Goal: Transaction & Acquisition: Purchase product/service

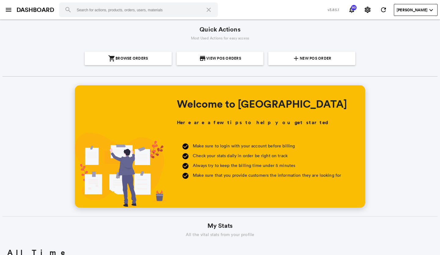
scroll to position [110, 210]
click at [295, 60] on md-icon "add" at bounding box center [296, 58] width 7 height 7
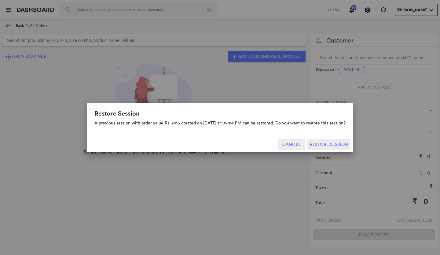
click at [295, 145] on button "Cancel" at bounding box center [291, 144] width 27 height 11
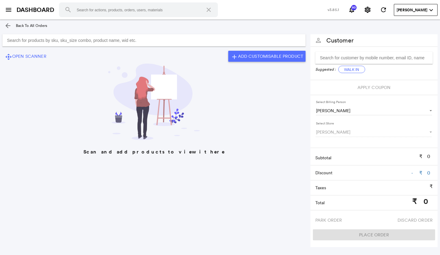
click at [165, 39] on input "Search for products by sku, sku_size combo, product name, wid etc." at bounding box center [153, 40] width 303 height 12
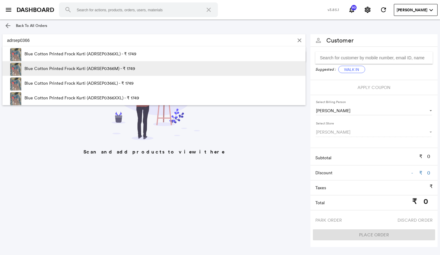
type input "adrsep0366"
click at [123, 66] on p "Blue Cotton Printed Frock Kurti (ADRSEP0366M) - ₹ 1749" at bounding box center [79, 68] width 111 height 15
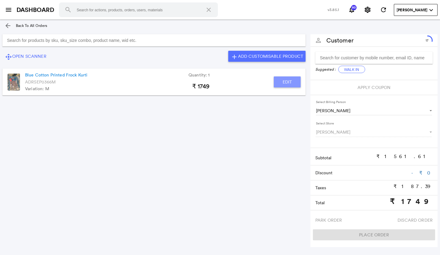
click at [292, 83] on button "Edit" at bounding box center [287, 81] width 27 height 11
type input "Blue Cotton Printed Frock Kurti"
type input "1"
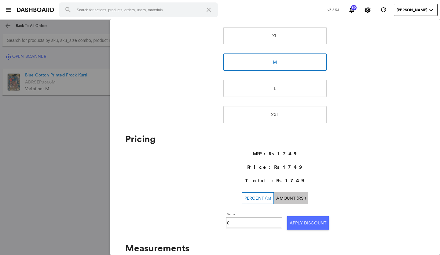
scroll to position [122, 0]
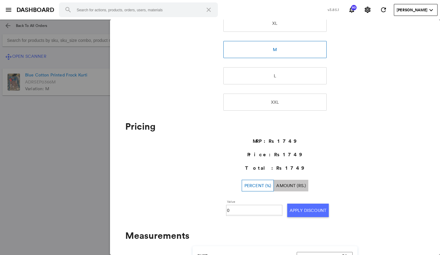
click at [238, 207] on input "0" at bounding box center [254, 210] width 54 height 9
type input "030"
click at [300, 211] on button "Apply Discount" at bounding box center [309, 210] width 42 height 13
click at [53, 141] on md-backdrop at bounding box center [220, 138] width 440 height 236
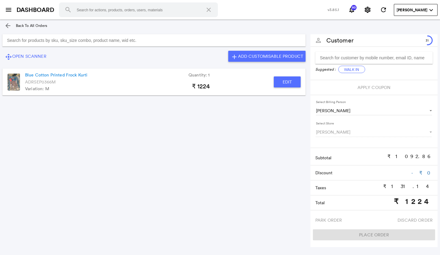
click at [80, 40] on input "Search for products by sku, sku_size combo, product name, wid etc." at bounding box center [153, 40] width 303 height 12
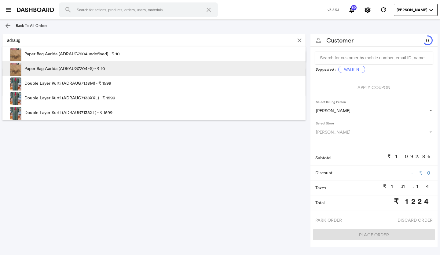
type input "adraug"
click at [79, 64] on p "Paper Bag Aarida (ADRAUG7204FS) - ₹ 10" at bounding box center [64, 68] width 81 height 15
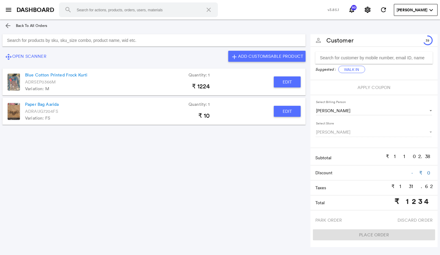
click at [287, 112] on button "Edit" at bounding box center [287, 111] width 27 height 11
type input "Paper Bag Aarida"
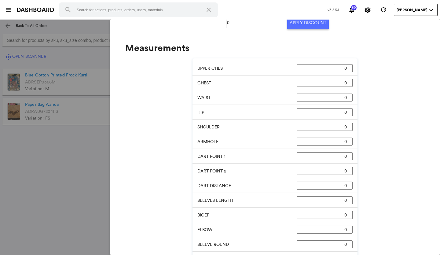
scroll to position [221, 0]
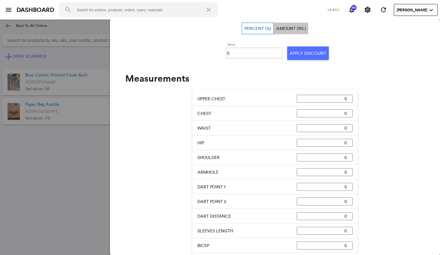
click at [240, 51] on input "0" at bounding box center [254, 53] width 54 height 9
type input "0100"
click at [295, 51] on button "Apply Discount" at bounding box center [309, 52] width 42 height 13
click at [44, 147] on md-backdrop at bounding box center [220, 138] width 440 height 236
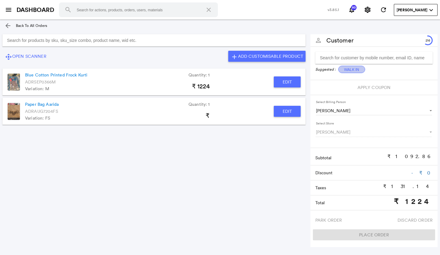
click at [348, 70] on button "Walk In" at bounding box center [352, 69] width 27 height 7
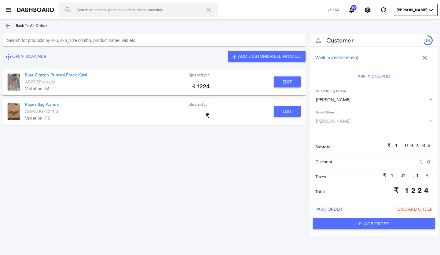
click at [337, 223] on button "Place Order" at bounding box center [374, 223] width 122 height 11
type input "1224"
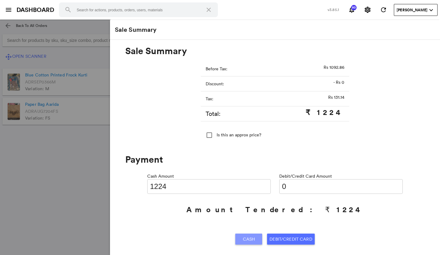
click at [249, 240] on span "Cash" at bounding box center [249, 239] width 12 height 11
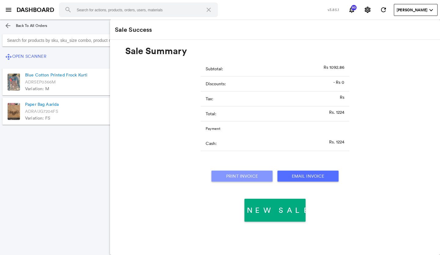
click at [251, 179] on button "Print Invoice" at bounding box center [242, 176] width 61 height 11
click at [9, 8] on md-icon "menu" at bounding box center [8, 9] width 7 height 7
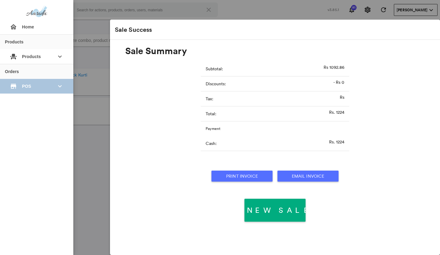
click at [37, 82] on span "POS" at bounding box center [36, 86] width 29 height 11
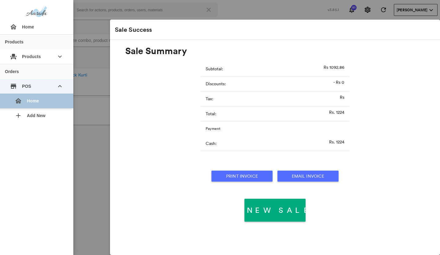
click at [28, 102] on div "home Home" at bounding box center [39, 101] width 59 height 15
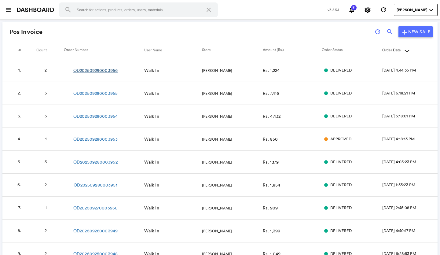
click at [103, 70] on link "OD202509290003956" at bounding box center [95, 70] width 44 height 6
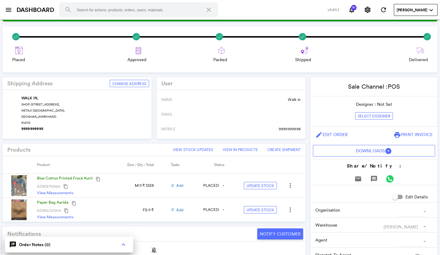
scroll to position [92, 0]
